Goal: Task Accomplishment & Management: Use online tool/utility

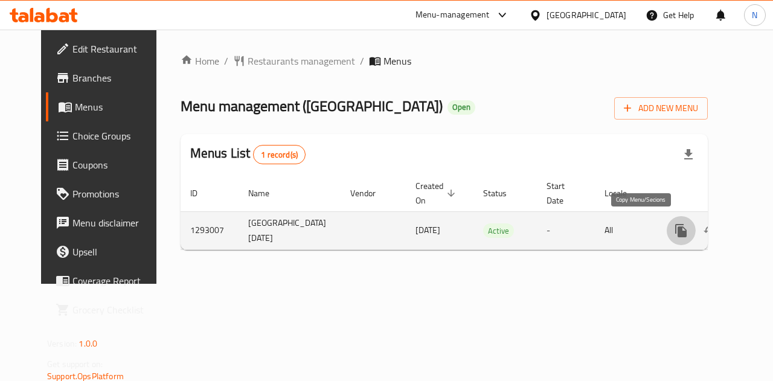
click at [667, 232] on button "more" at bounding box center [681, 230] width 29 height 29
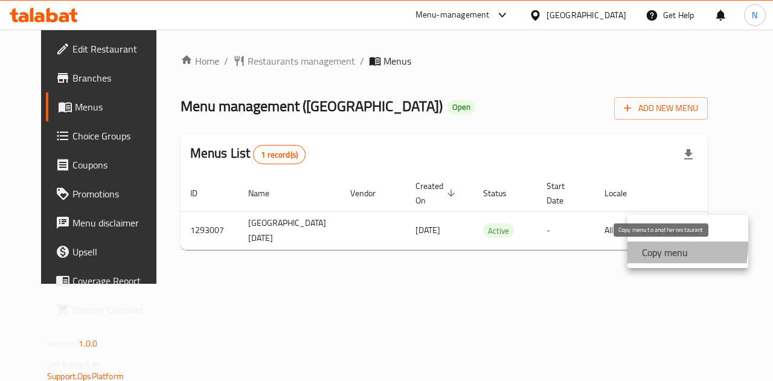
click at [651, 245] on strong "Copy menu" at bounding box center [665, 252] width 46 height 14
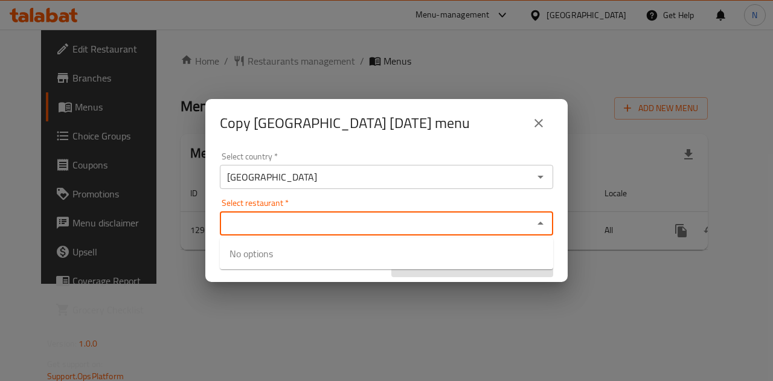
click at [425, 218] on input "Select restaurant   *" at bounding box center [376, 223] width 306 height 17
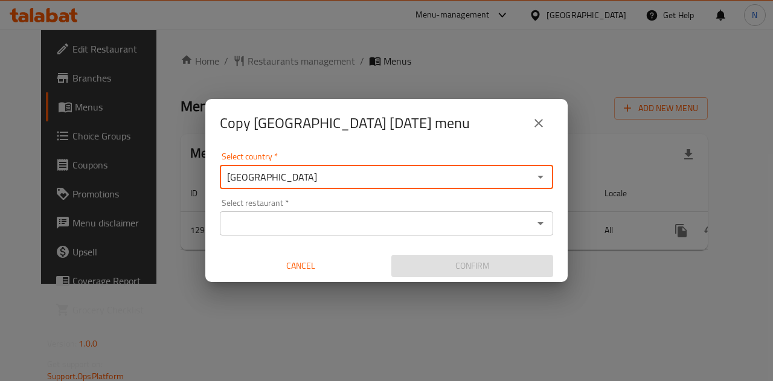
click at [414, 181] on input "[GEOGRAPHIC_DATA]" at bounding box center [376, 176] width 306 height 17
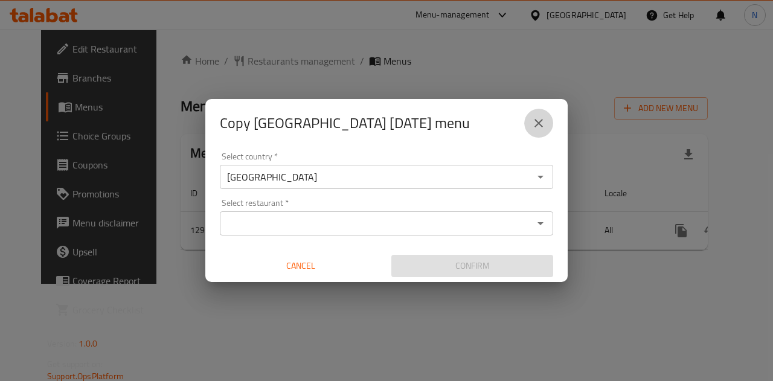
click at [541, 123] on icon "close" at bounding box center [538, 123] width 14 height 14
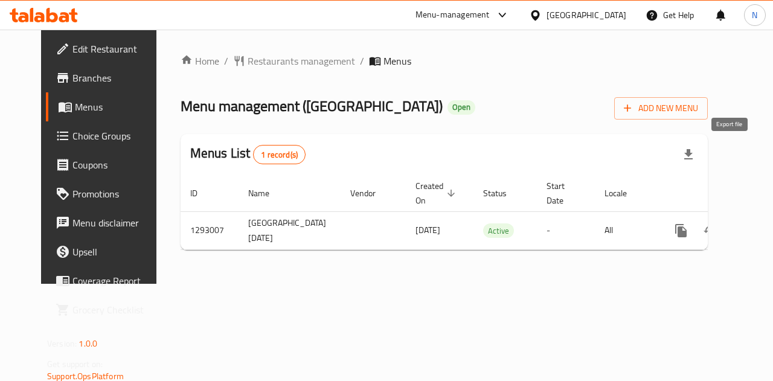
click at [693, 155] on icon "button" at bounding box center [688, 154] width 8 height 10
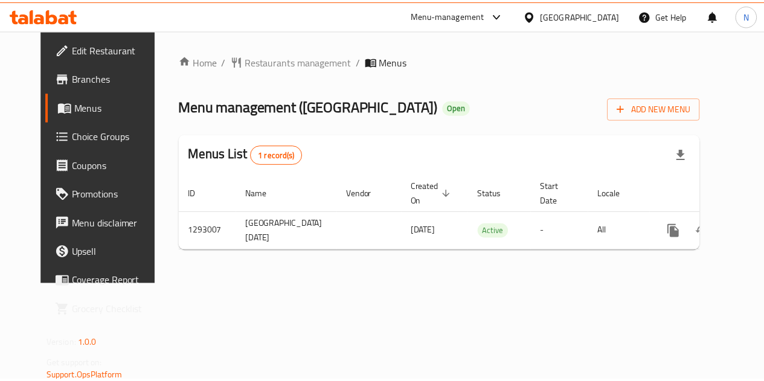
scroll to position [0, 4]
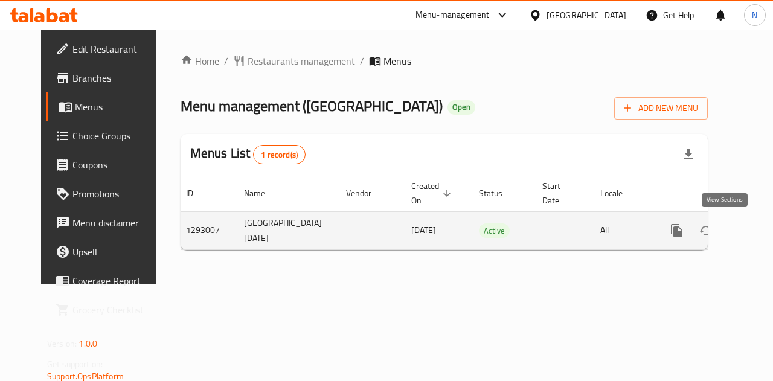
click at [749, 237] on link "enhanced table" at bounding box center [763, 230] width 29 height 29
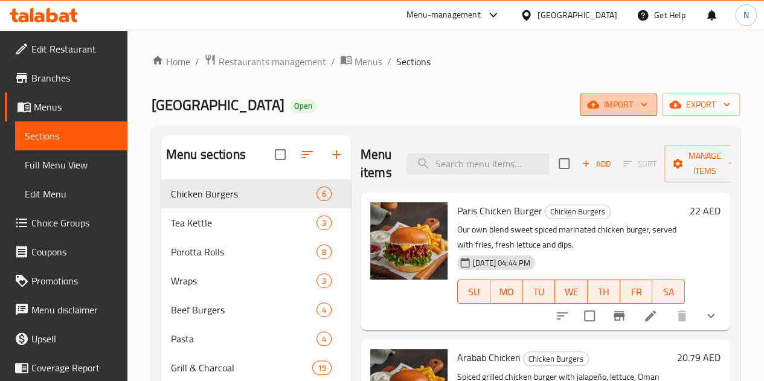
click at [648, 101] on icon "button" at bounding box center [644, 104] width 12 height 12
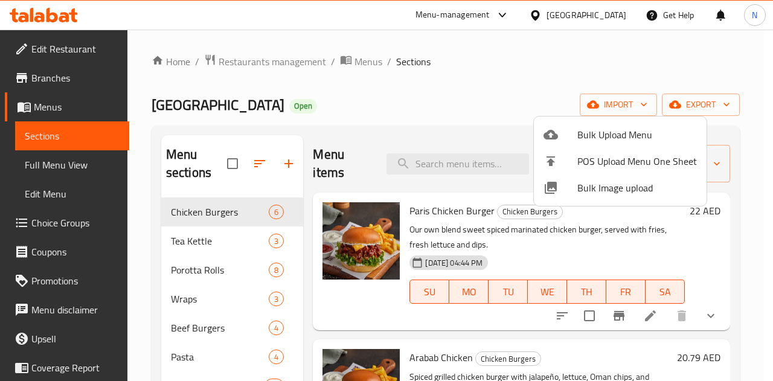
click at [702, 106] on div at bounding box center [386, 190] width 773 height 381
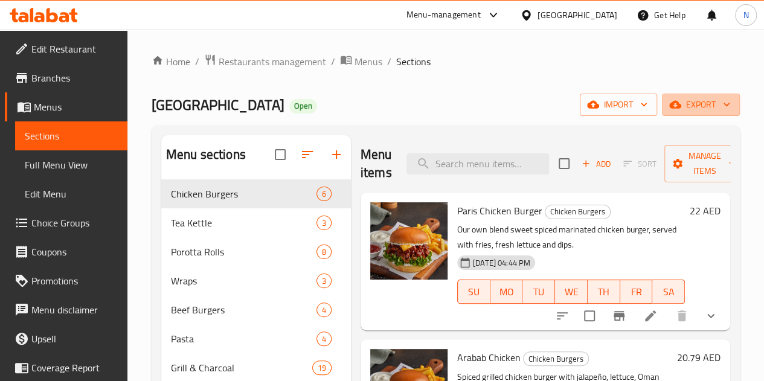
click at [702, 106] on span "export" at bounding box center [700, 104] width 59 height 15
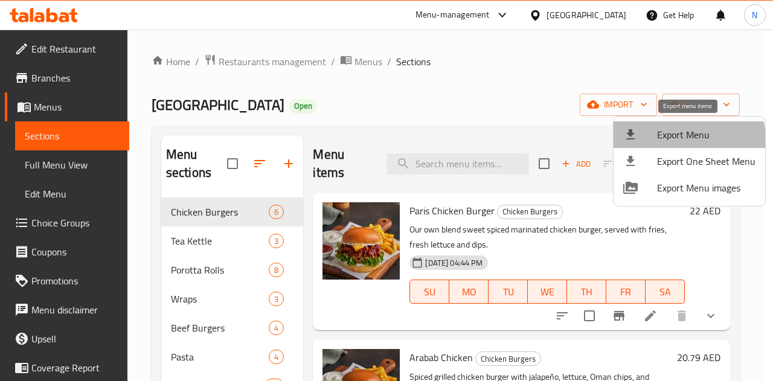
click at [674, 144] on li "Export Menu" at bounding box center [689, 134] width 152 height 27
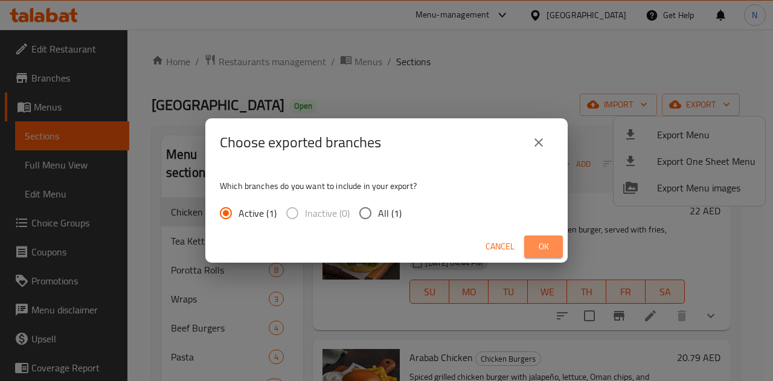
click at [539, 243] on span "Ok" at bounding box center [543, 246] width 19 height 15
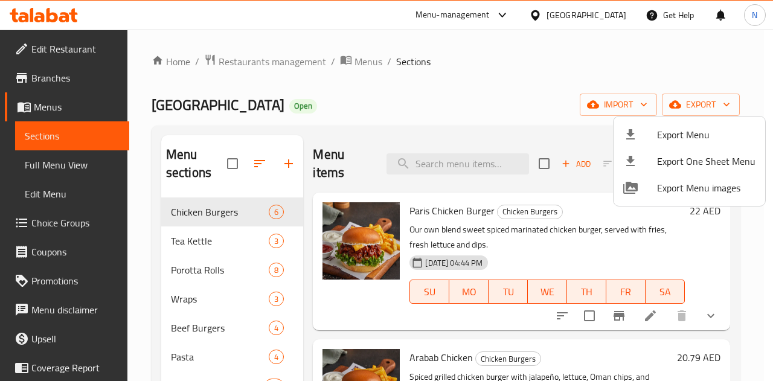
click at [72, 75] on div at bounding box center [386, 190] width 773 height 381
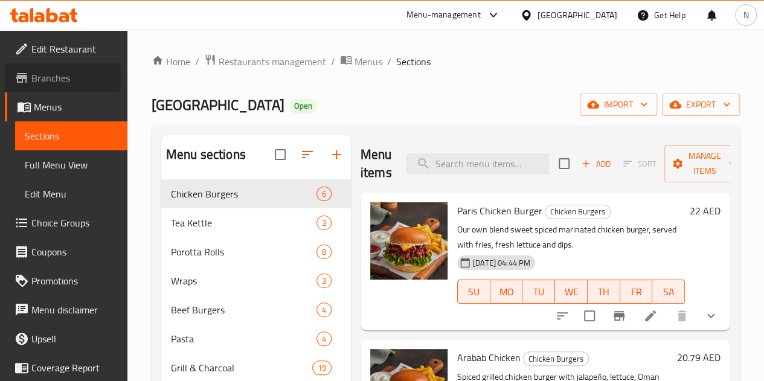
click at [53, 77] on span "Branches" at bounding box center [74, 78] width 86 height 14
